Goal: Find specific page/section: Find specific page/section

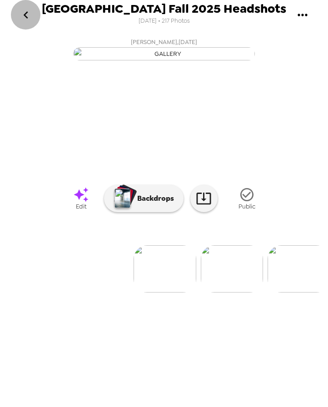
click at [26, 11] on icon "go back" at bounding box center [26, 15] width 15 height 15
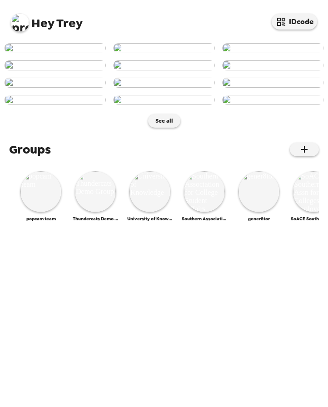
click at [18, 22] on img at bounding box center [20, 23] width 18 height 18
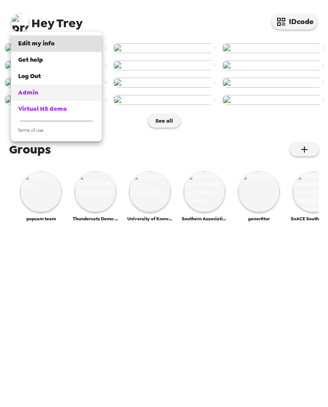
click at [45, 92] on div "Admin" at bounding box center [56, 92] width 76 height 9
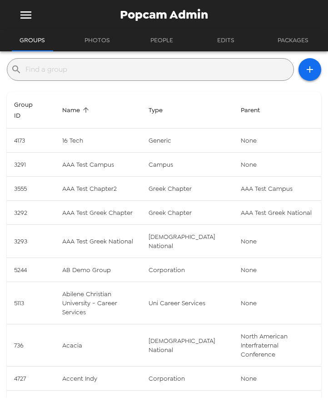
drag, startPoint x: 97, startPoint y: 69, endPoint x: 95, endPoint y: 73, distance: 4.9
click at [96, 69] on input "text" at bounding box center [157, 69] width 265 height 15
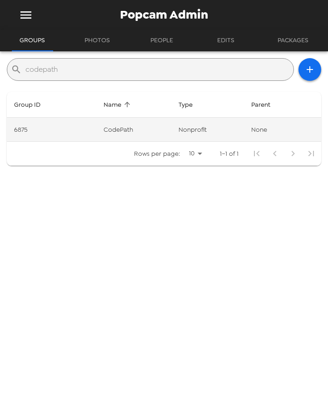
type input "codepath"
click at [171, 136] on td "nonprofit" at bounding box center [207, 130] width 73 height 24
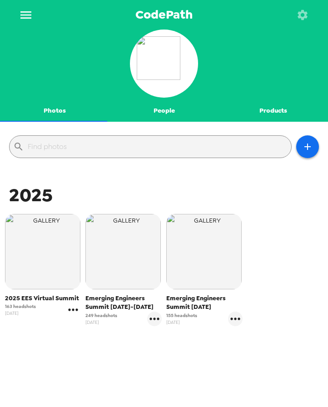
click at [70, 311] on icon "gallery menu" at bounding box center [73, 310] width 15 height 15
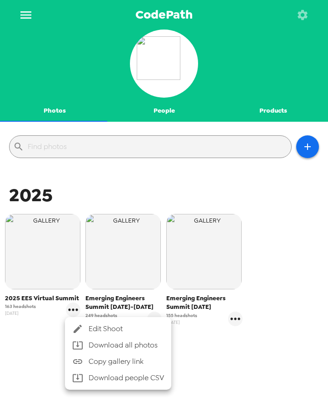
drag, startPoint x: 298, startPoint y: 357, endPoint x: 186, endPoint y: 10, distance: 365.6
click at [297, 357] on div at bounding box center [164, 203] width 328 height 407
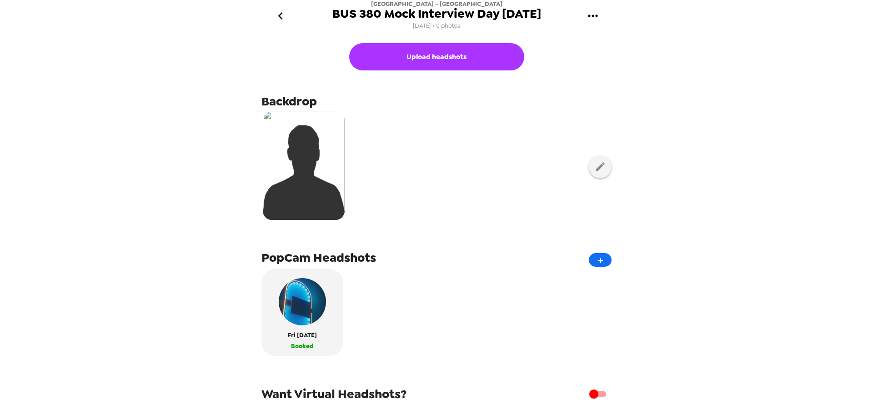
click at [273, 15] on button "go back" at bounding box center [281, 16] width 30 height 30
